Goal: Task Accomplishment & Management: Manage account settings

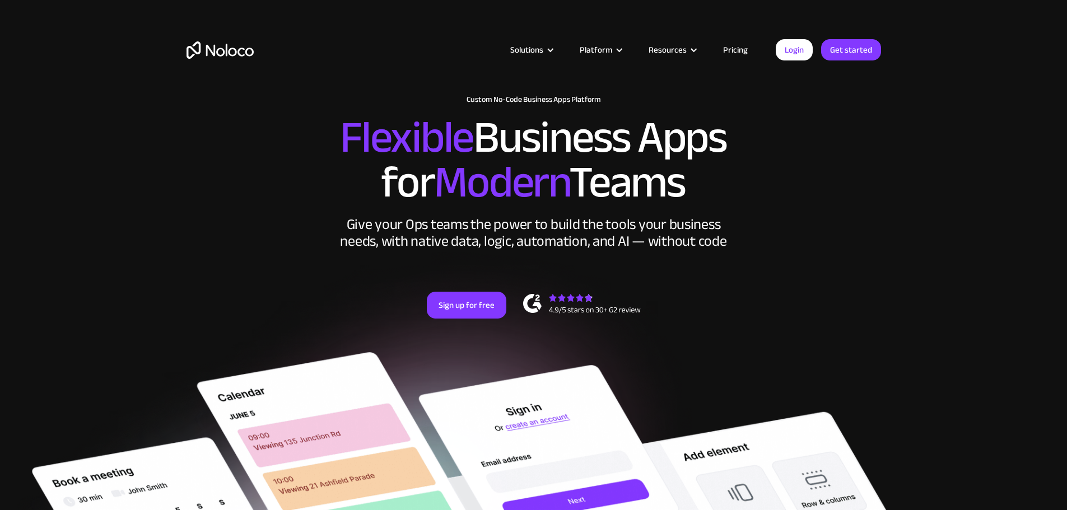
click at [747, 50] on link "Pricing" at bounding box center [735, 50] width 53 height 15
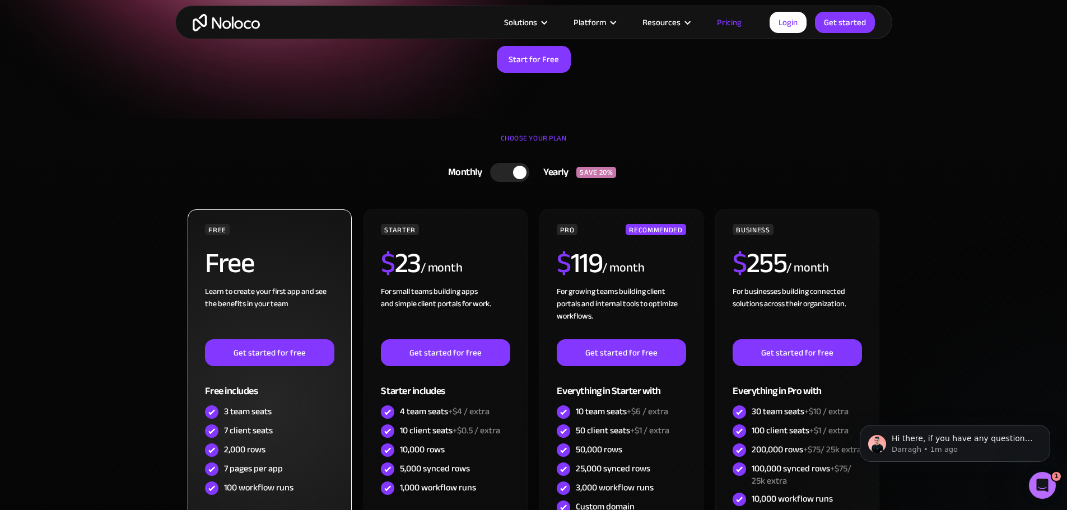
scroll to position [168, 0]
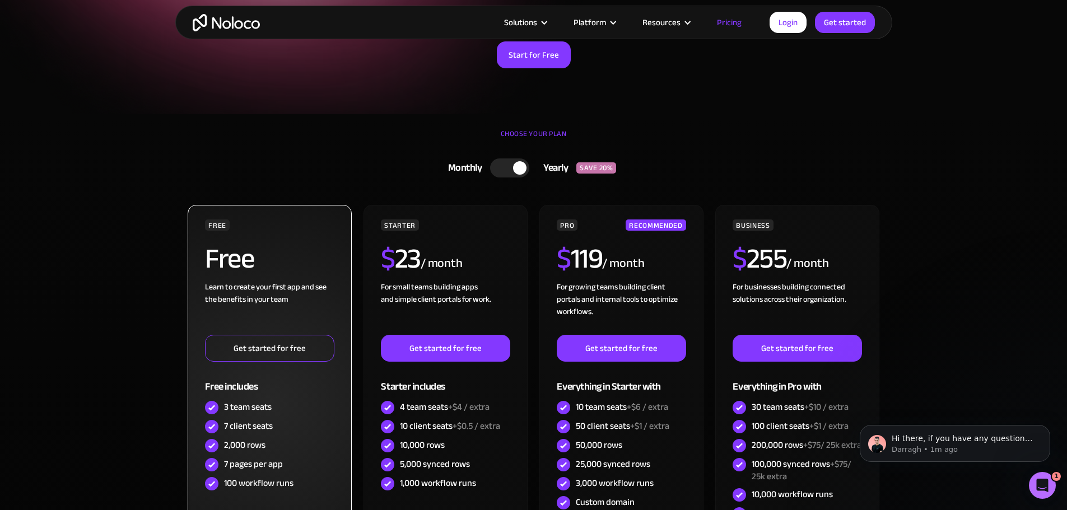
click at [297, 353] on link "Get started for free" at bounding box center [269, 348] width 129 height 27
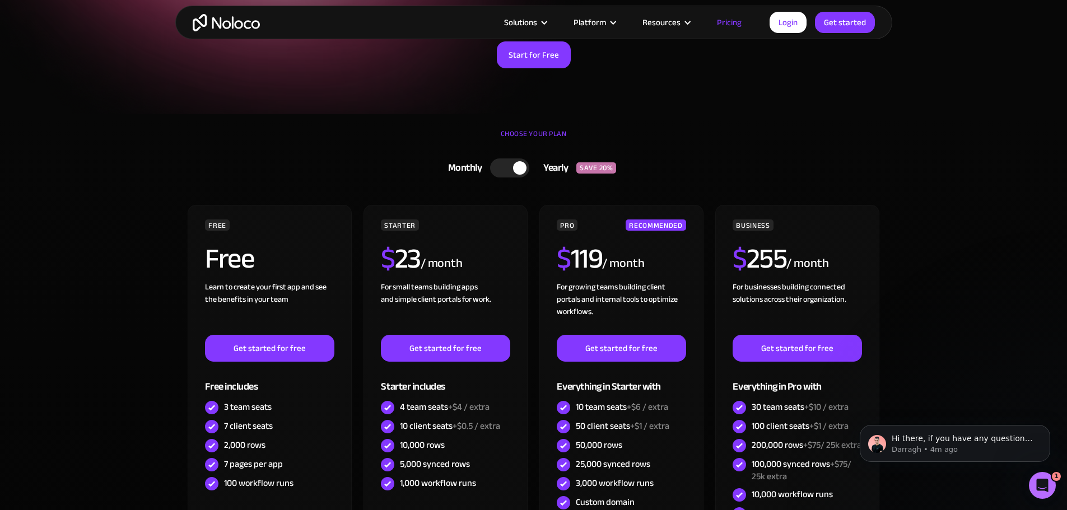
click at [504, 171] on div at bounding box center [509, 168] width 39 height 19
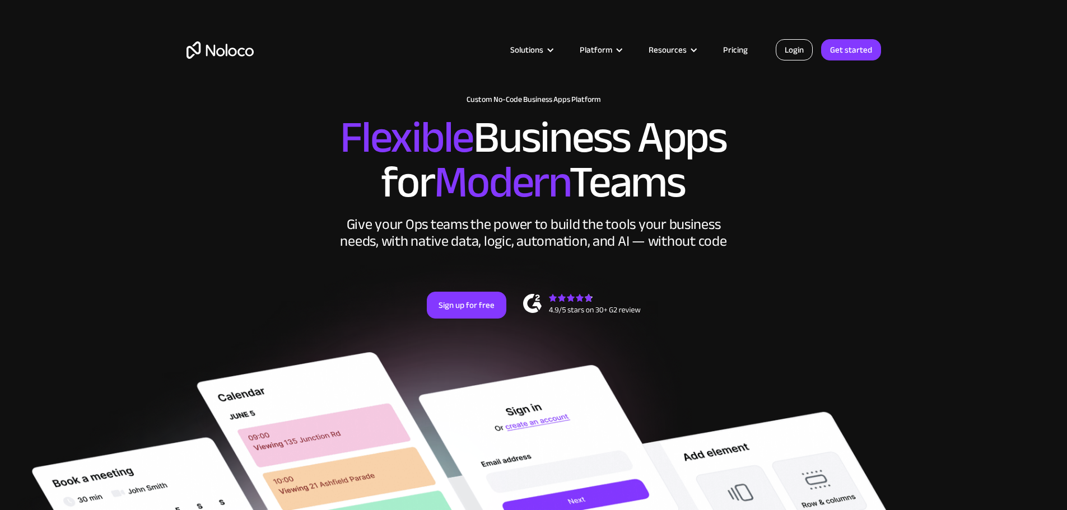
click at [798, 49] on link "Login" at bounding box center [794, 49] width 37 height 21
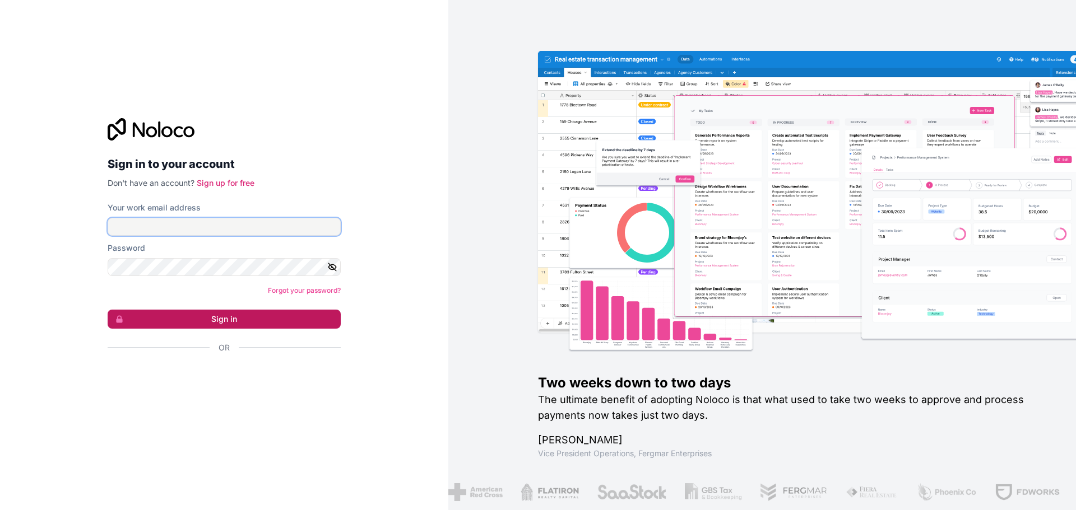
type input "brandon@wonder-waves.net"
click at [232, 325] on button "Sign in" at bounding box center [224, 319] width 233 height 19
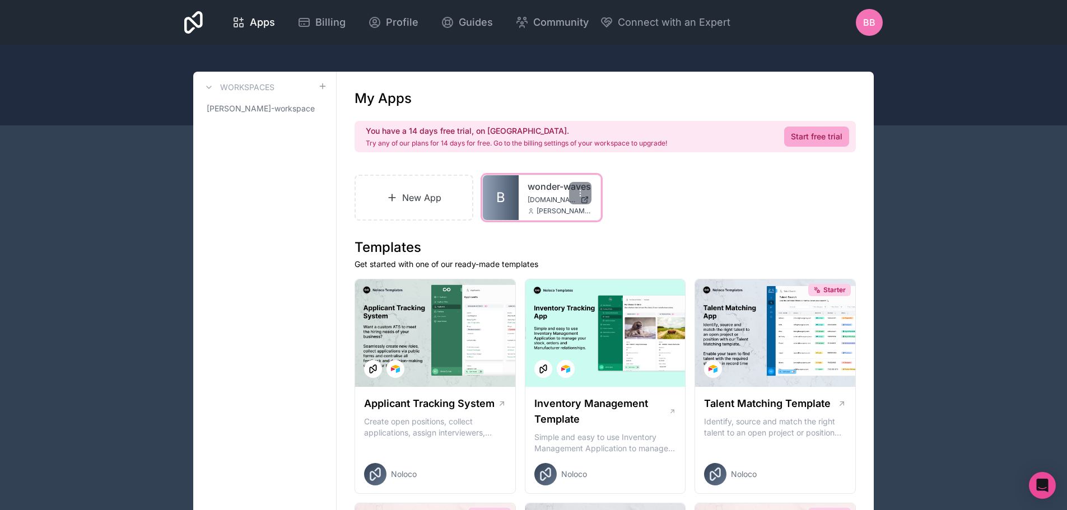
click at [542, 204] on div "wonder-waves wonder-waves.noloco.co brandon@wonder-waves.net" at bounding box center [560, 197] width 82 height 45
click at [532, 188] on link "wonder-waves" at bounding box center [560, 186] width 64 height 13
